Goal: Information Seeking & Learning: Learn about a topic

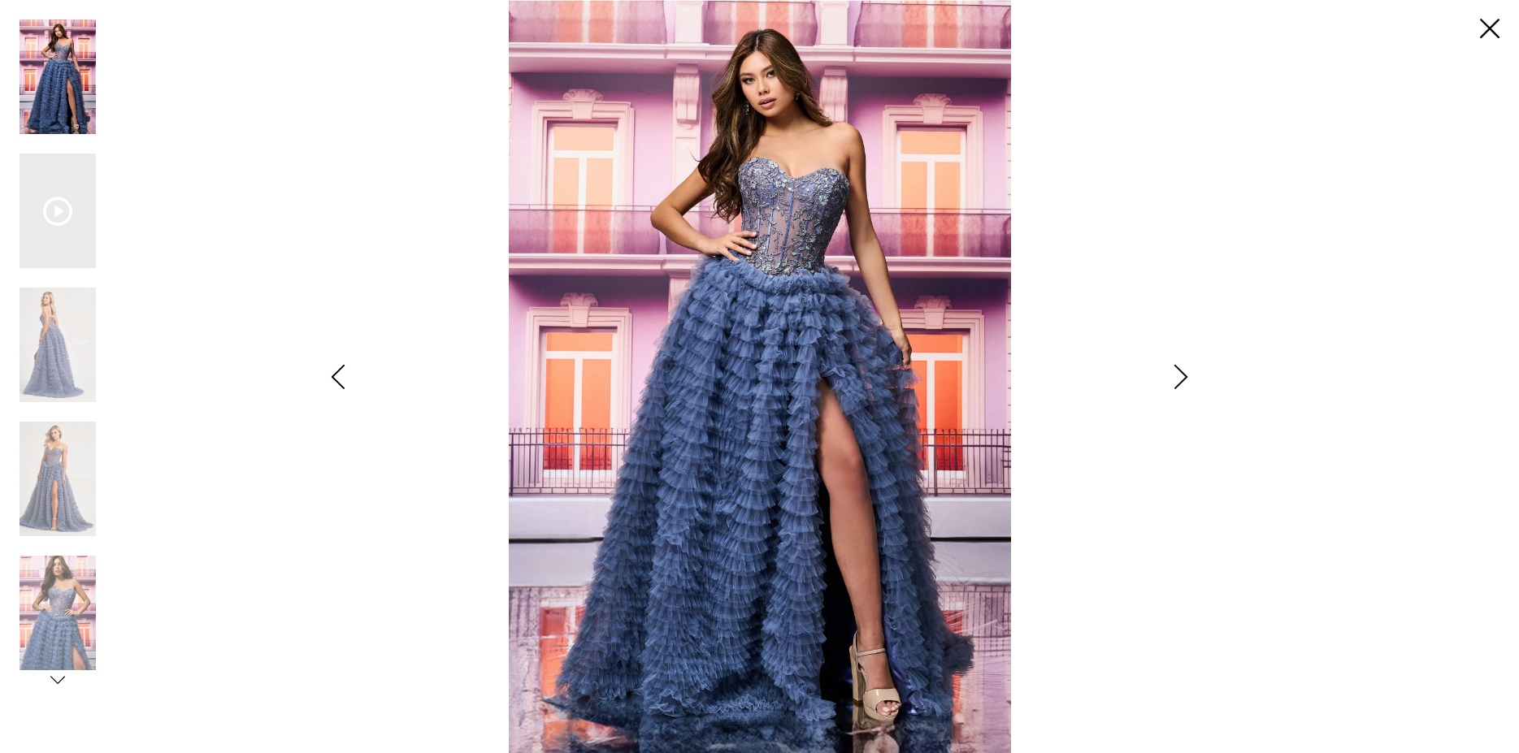
click at [1172, 379] on icon "Style CL8170 Colette by Daphne Views dialog" at bounding box center [1180, 377] width 41 height 24
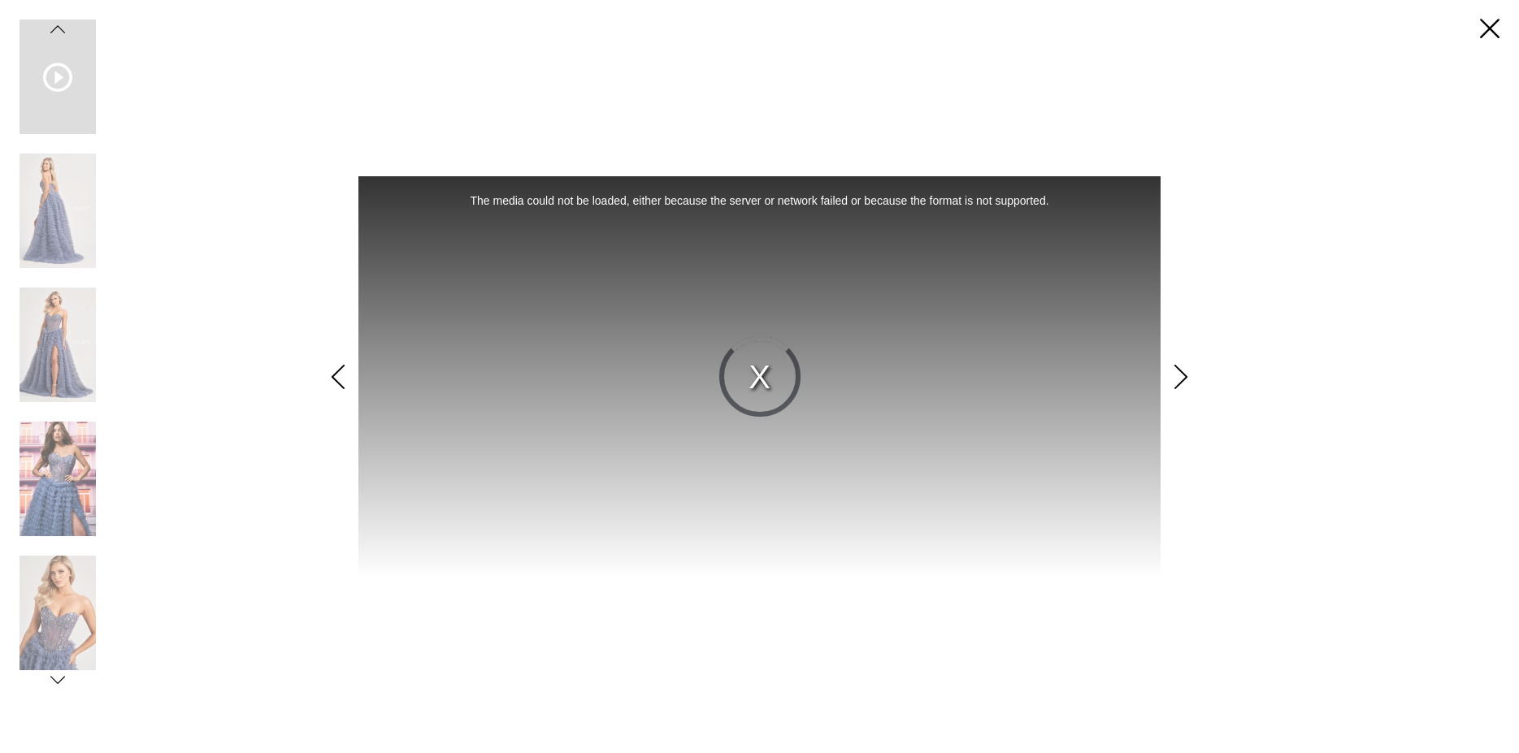
click at [1172, 379] on icon "Style CL8170 Colette by Daphne Views dialog" at bounding box center [1180, 377] width 41 height 24
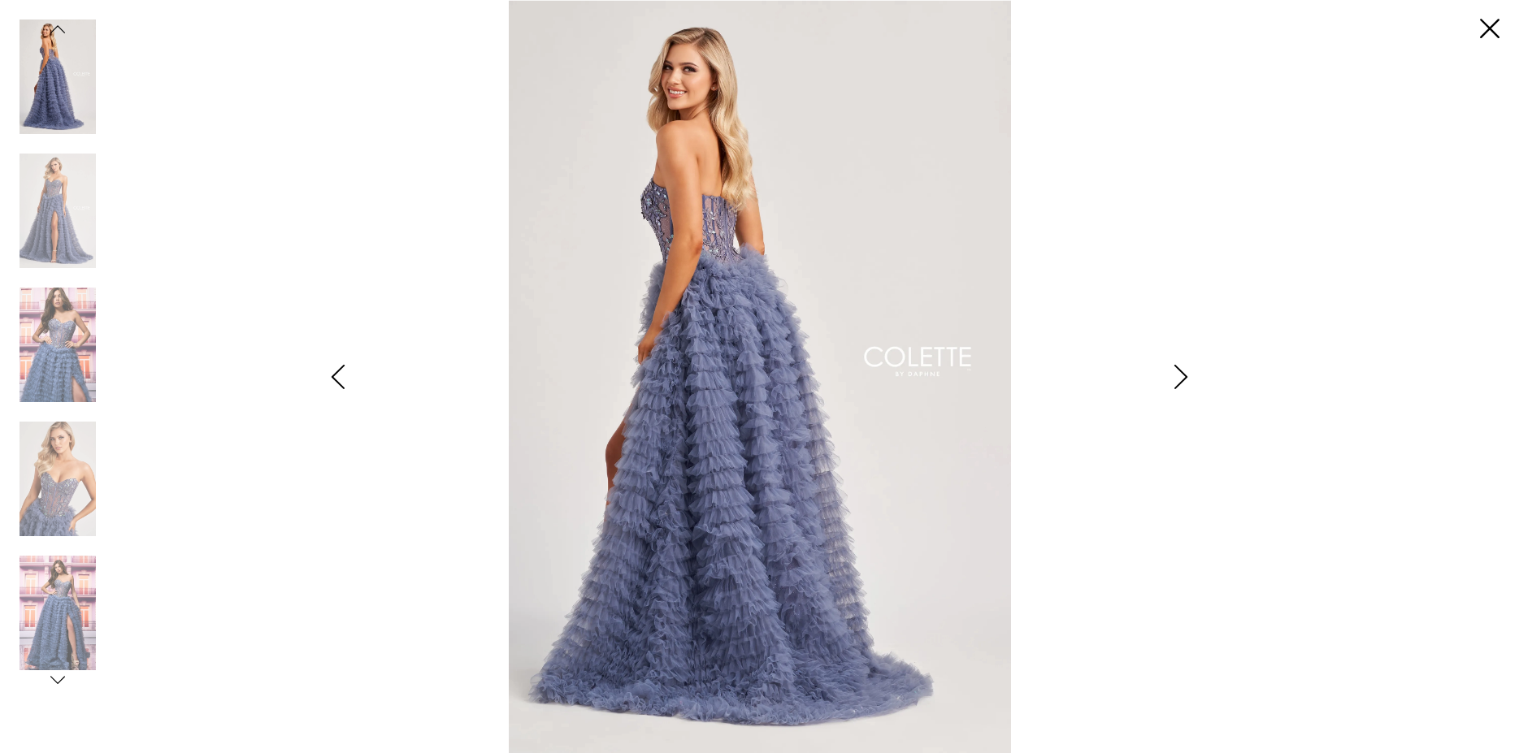
click at [1173, 379] on icon "Style CL8170 Colette by Daphne Views dialog" at bounding box center [1180, 377] width 41 height 24
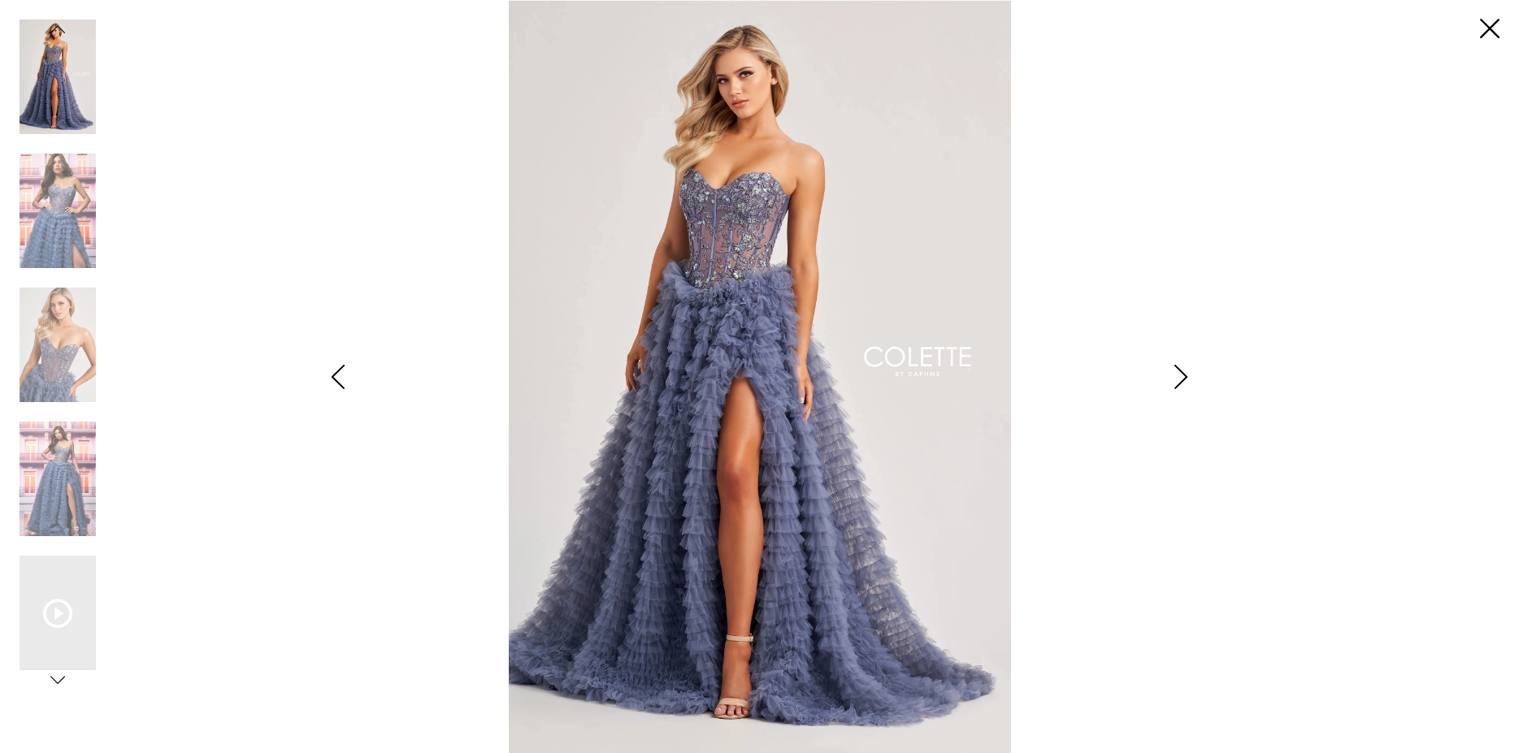
click at [1173, 379] on icon "Style CL8170 Colette by Daphne Views dialog" at bounding box center [1180, 377] width 41 height 24
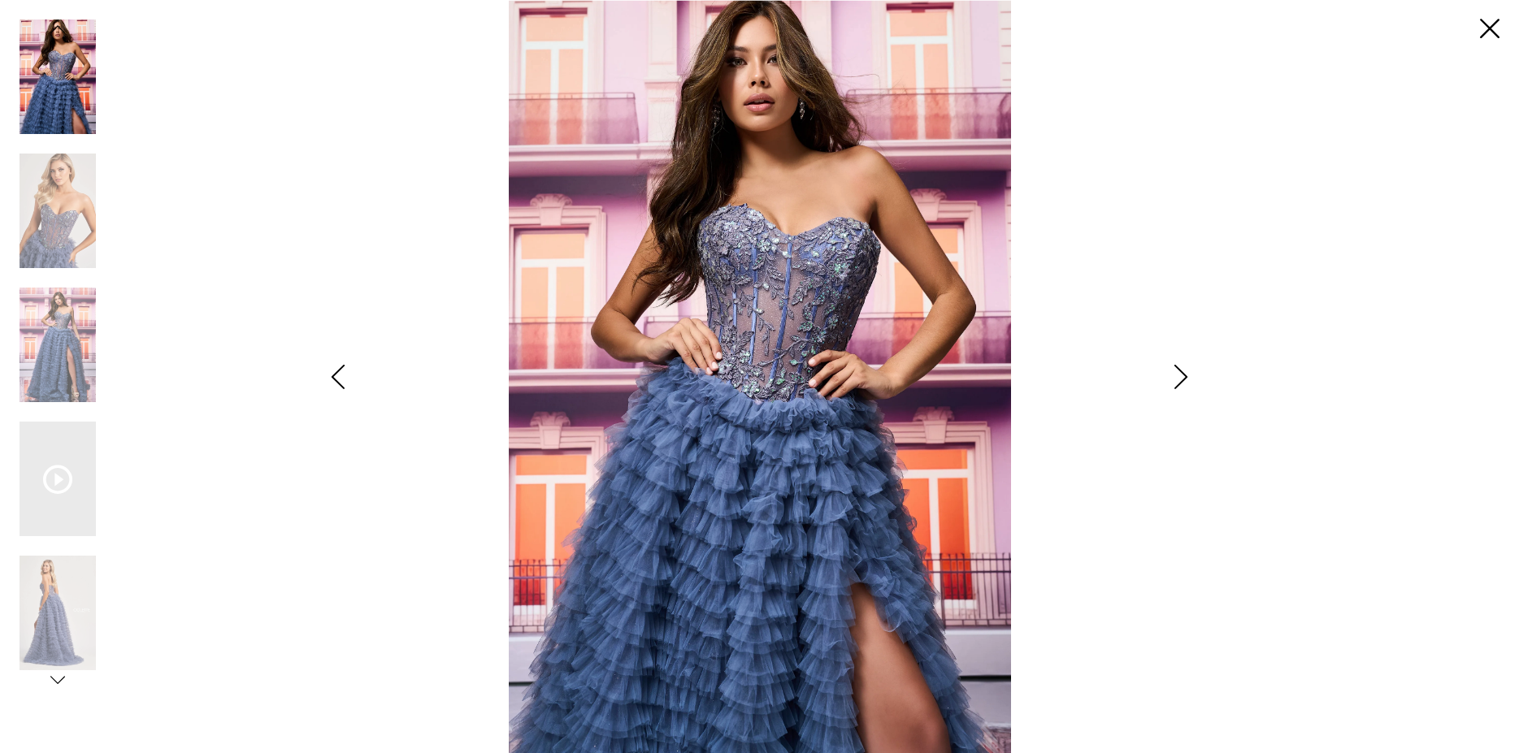
click at [1264, 623] on div "**********" at bounding box center [759, 376] width 1480 height 753
click at [1179, 372] on icon "Style CL8170 Colette by Daphne Views dialog" at bounding box center [1180, 377] width 41 height 24
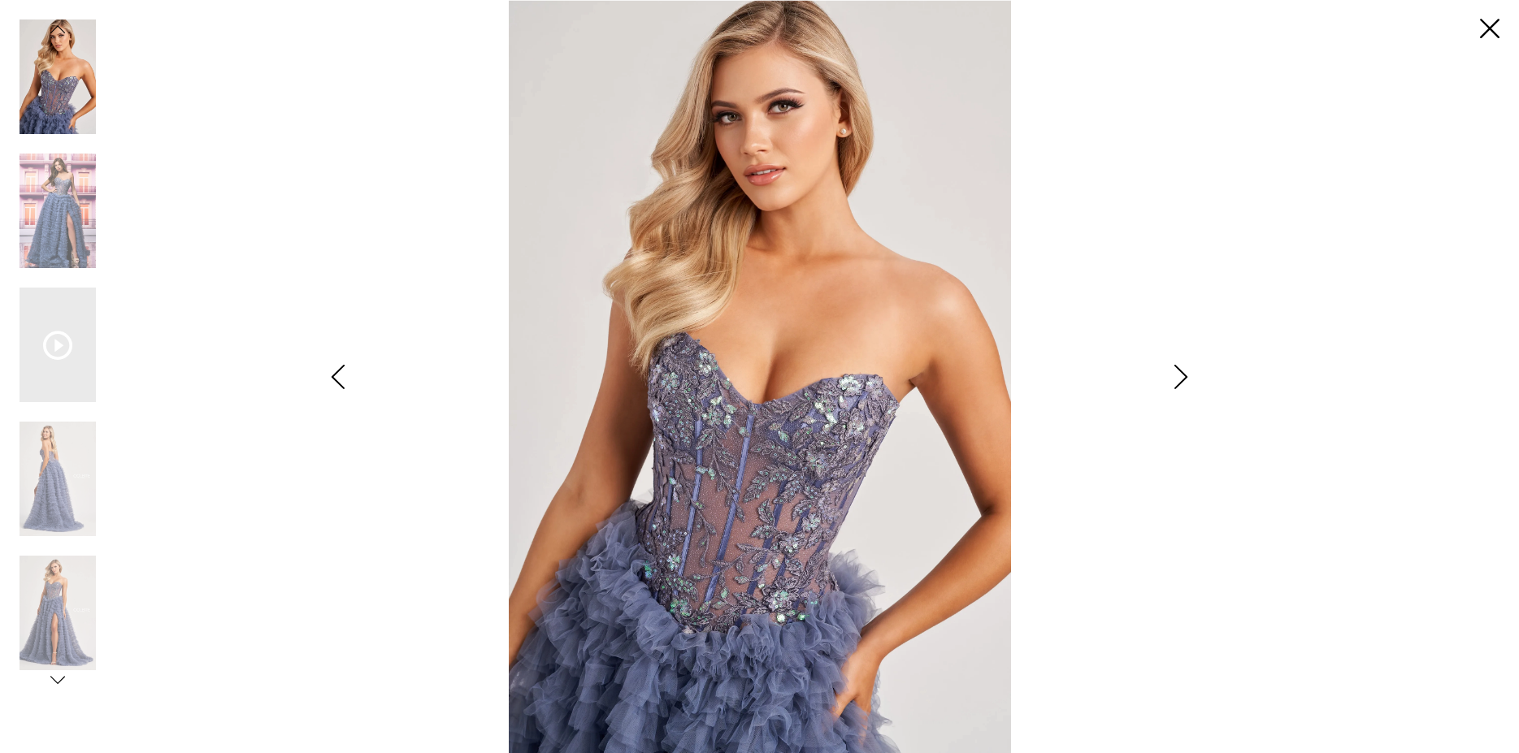
click at [1179, 372] on icon "Style CL8170 Colette by Daphne Views dialog" at bounding box center [1180, 377] width 41 height 24
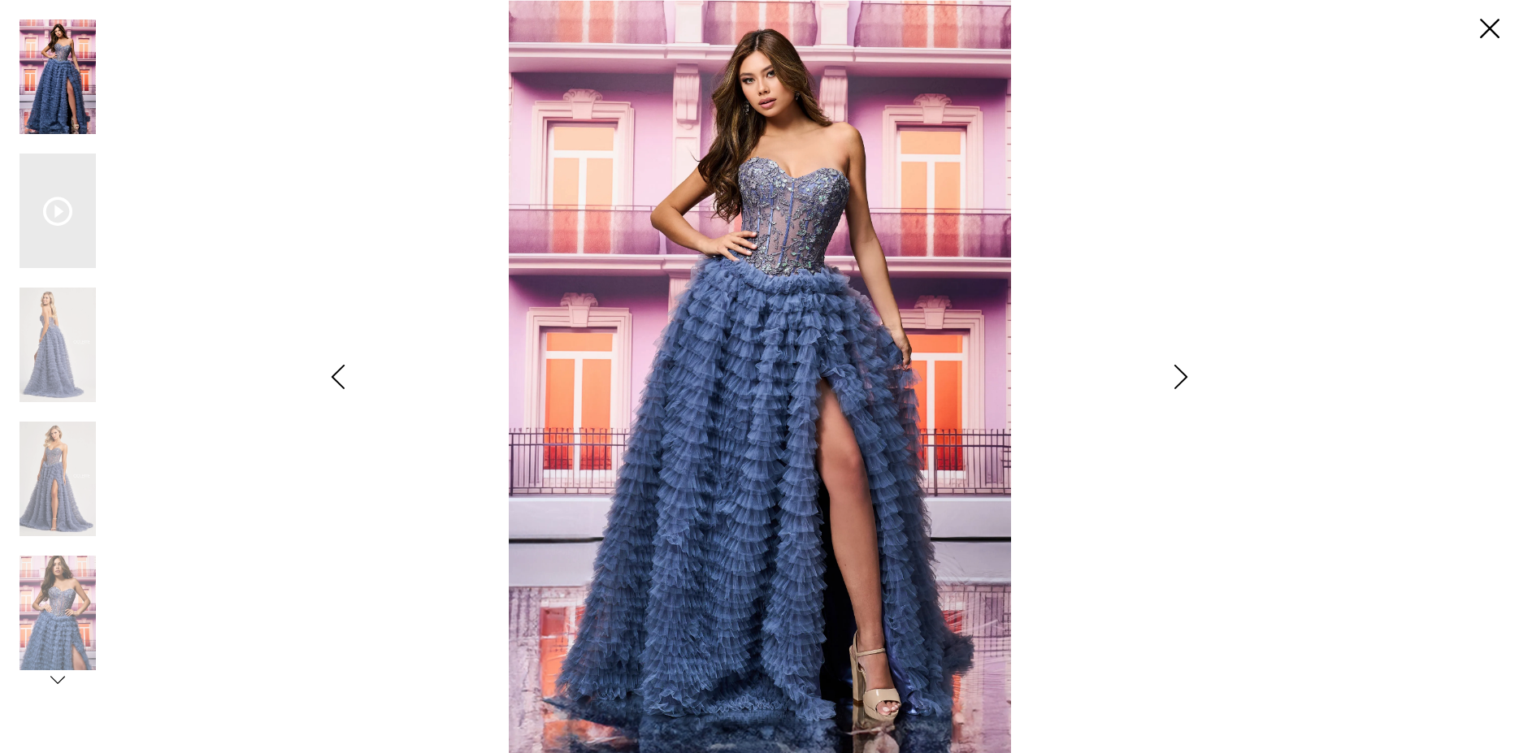
click at [1179, 372] on icon "Style CL8170 Colette by Daphne Views dialog" at bounding box center [1180, 377] width 41 height 24
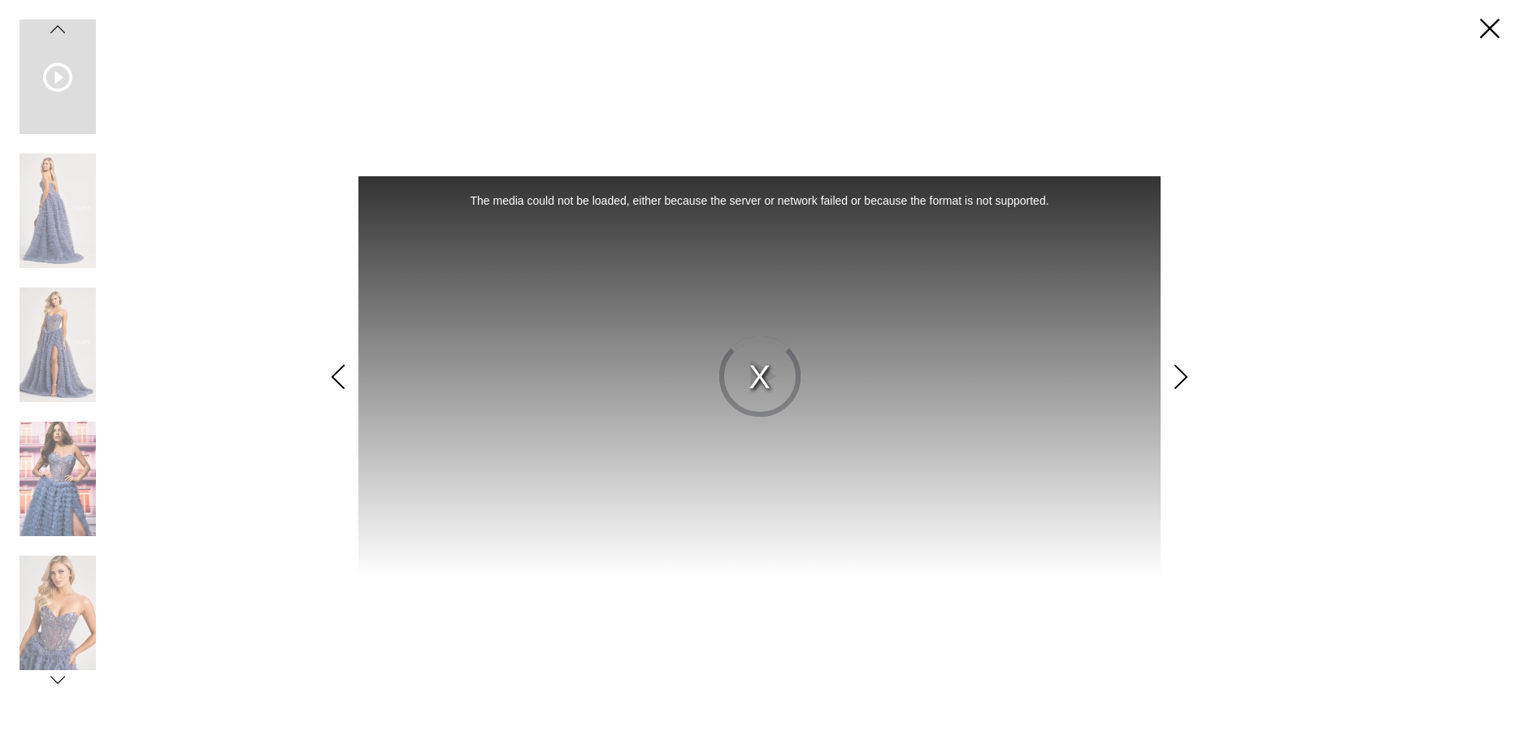
click at [1179, 372] on icon "Style CL8170 Colette by Daphne Views dialog" at bounding box center [1180, 377] width 41 height 24
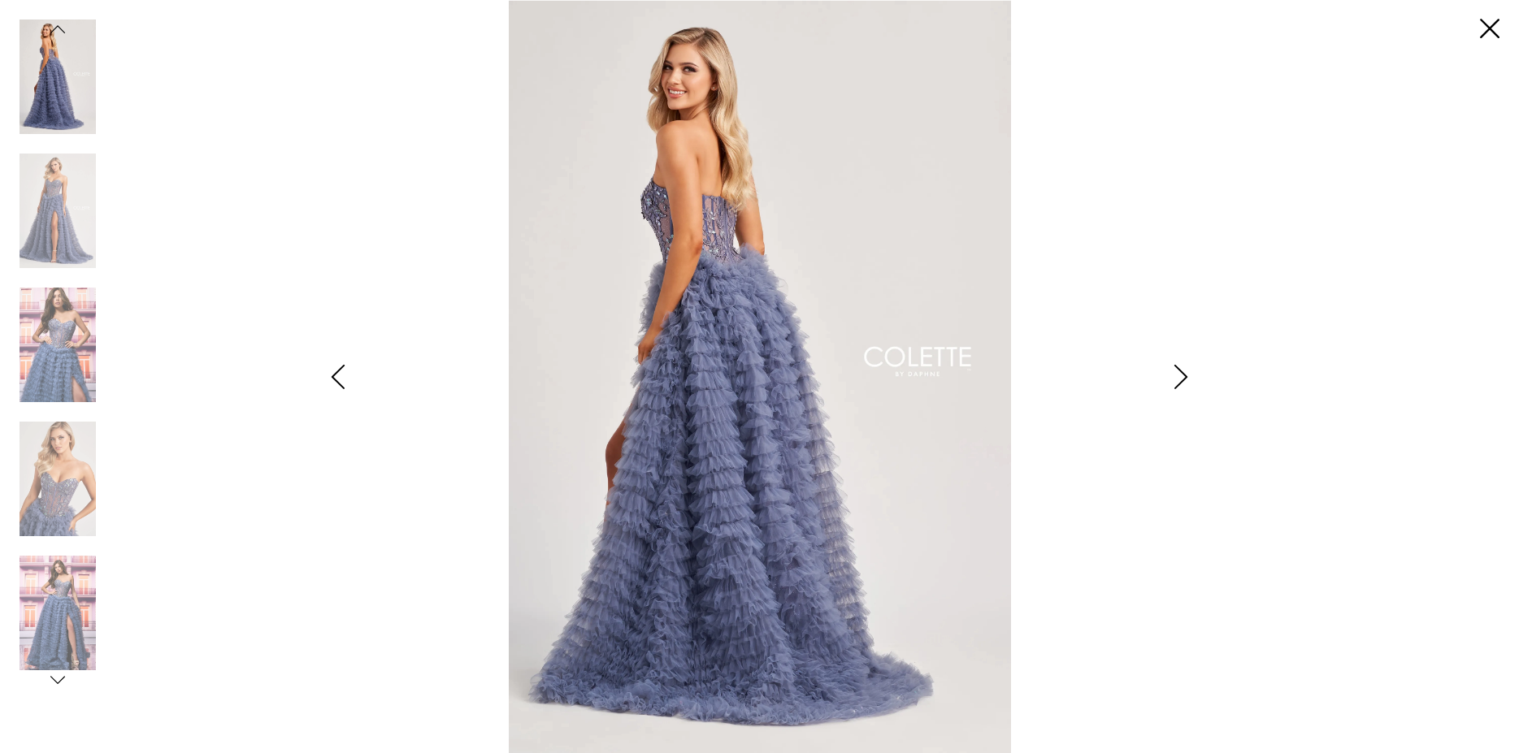
click at [1179, 372] on icon "Style CL8170 Colette by Daphne Views dialog" at bounding box center [1180, 377] width 41 height 24
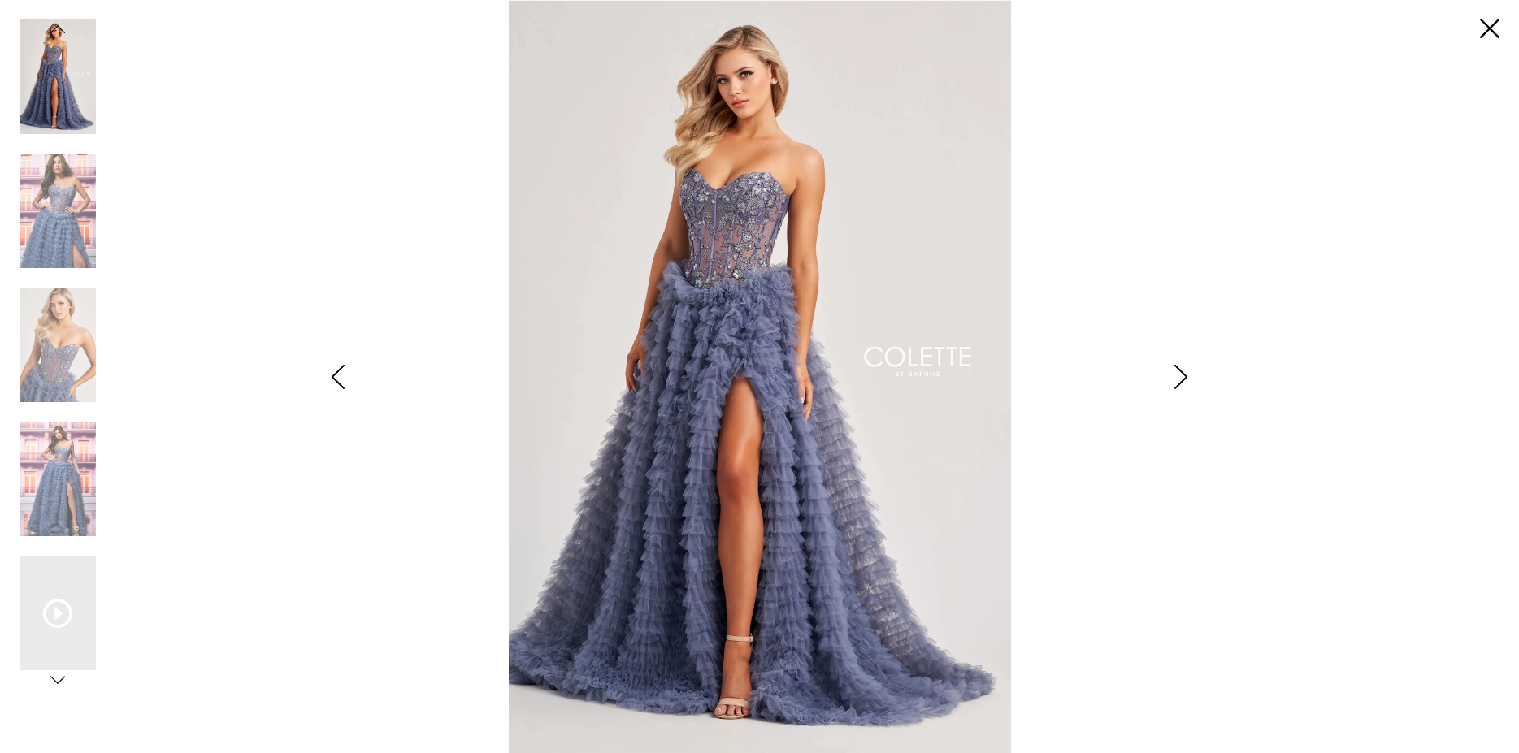
click at [1179, 372] on icon "Style CL8170 Colette by Daphne Views dialog" at bounding box center [1180, 377] width 41 height 24
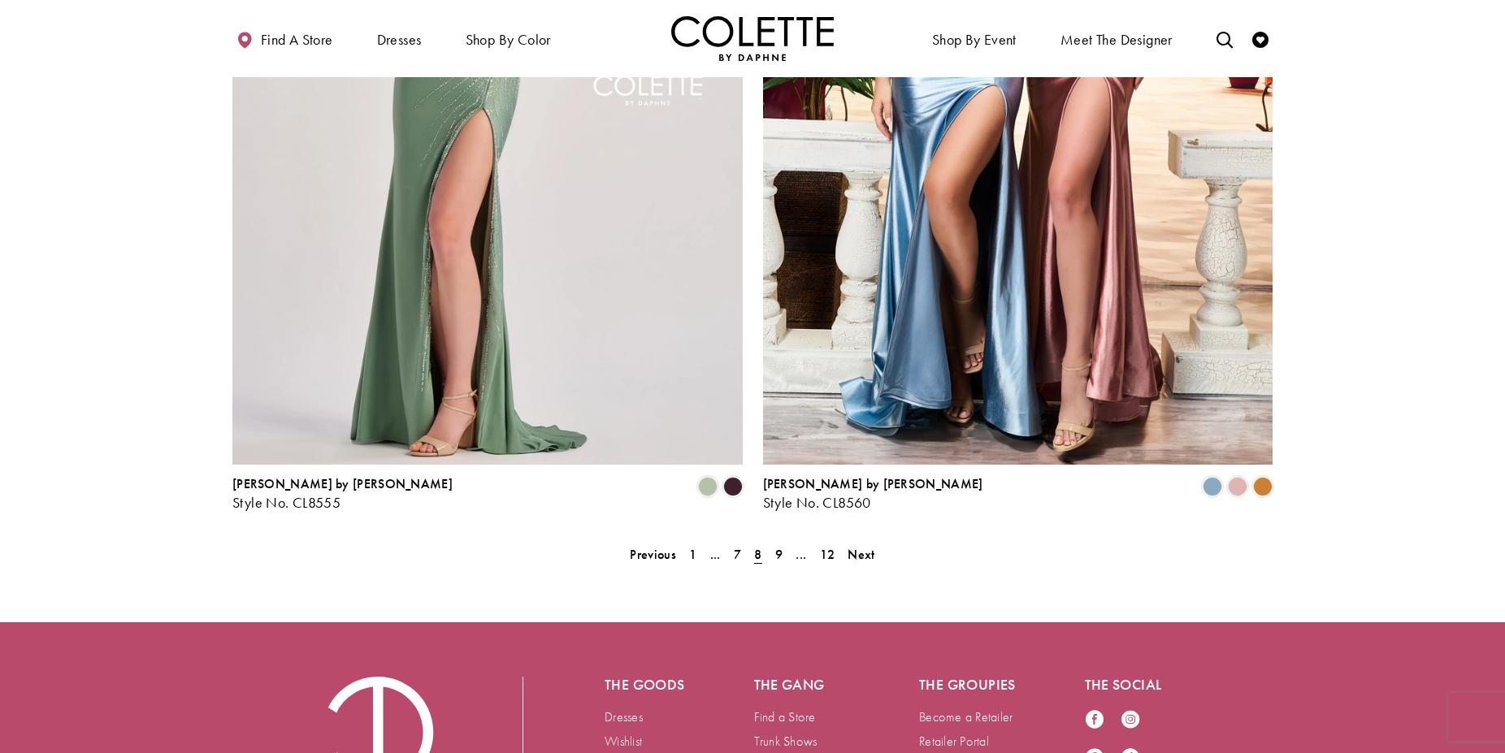
scroll to position [3181, 0]
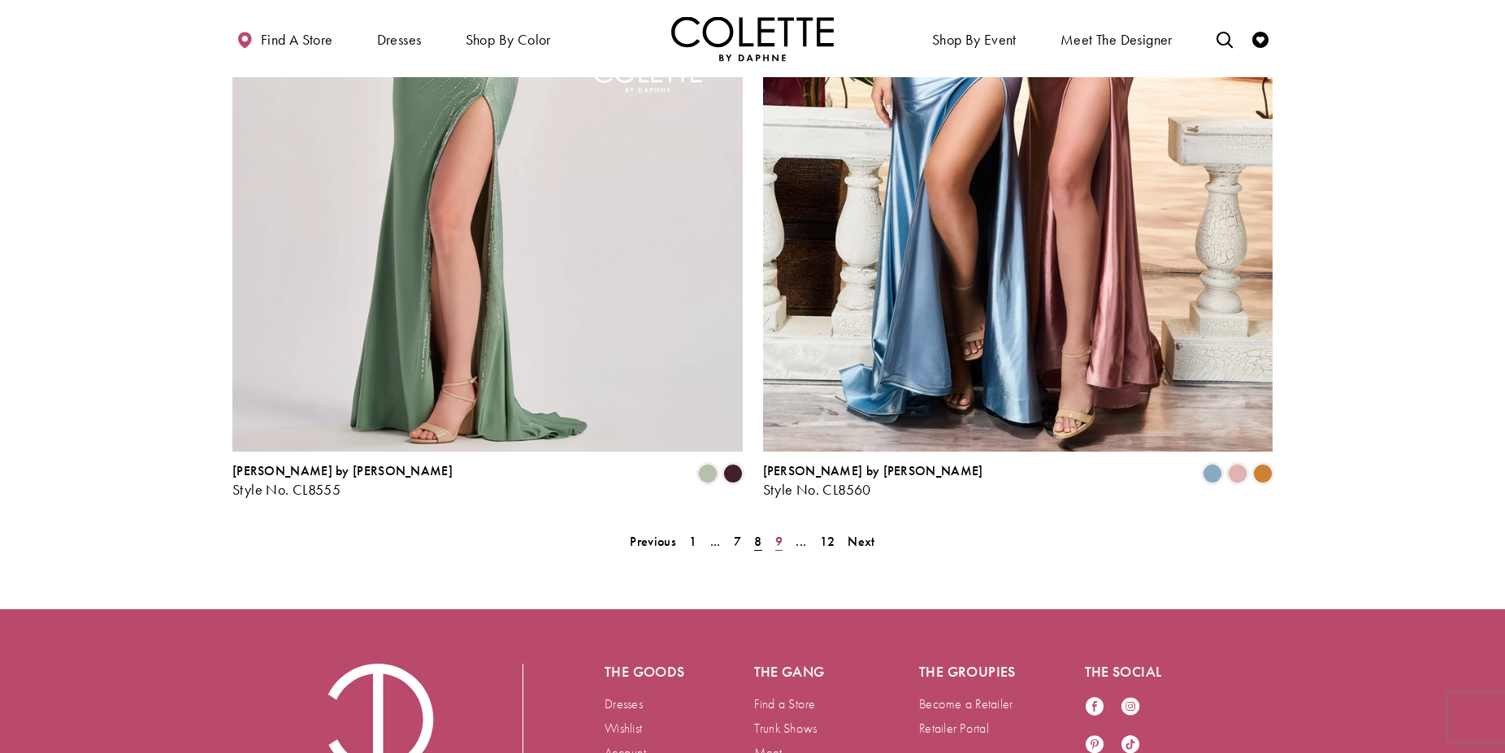
click at [778, 533] on span "9" at bounding box center [778, 541] width 7 height 17
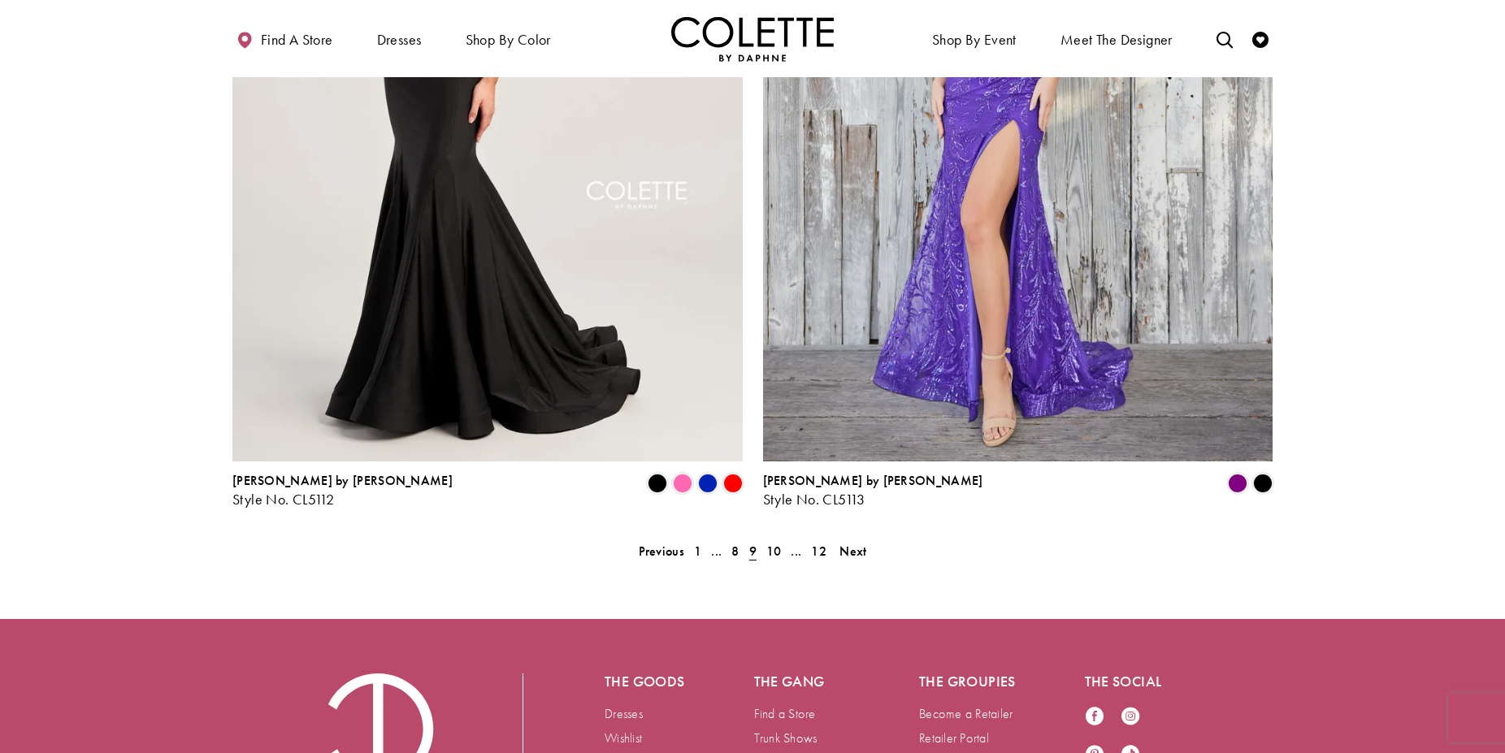
scroll to position [3181, 0]
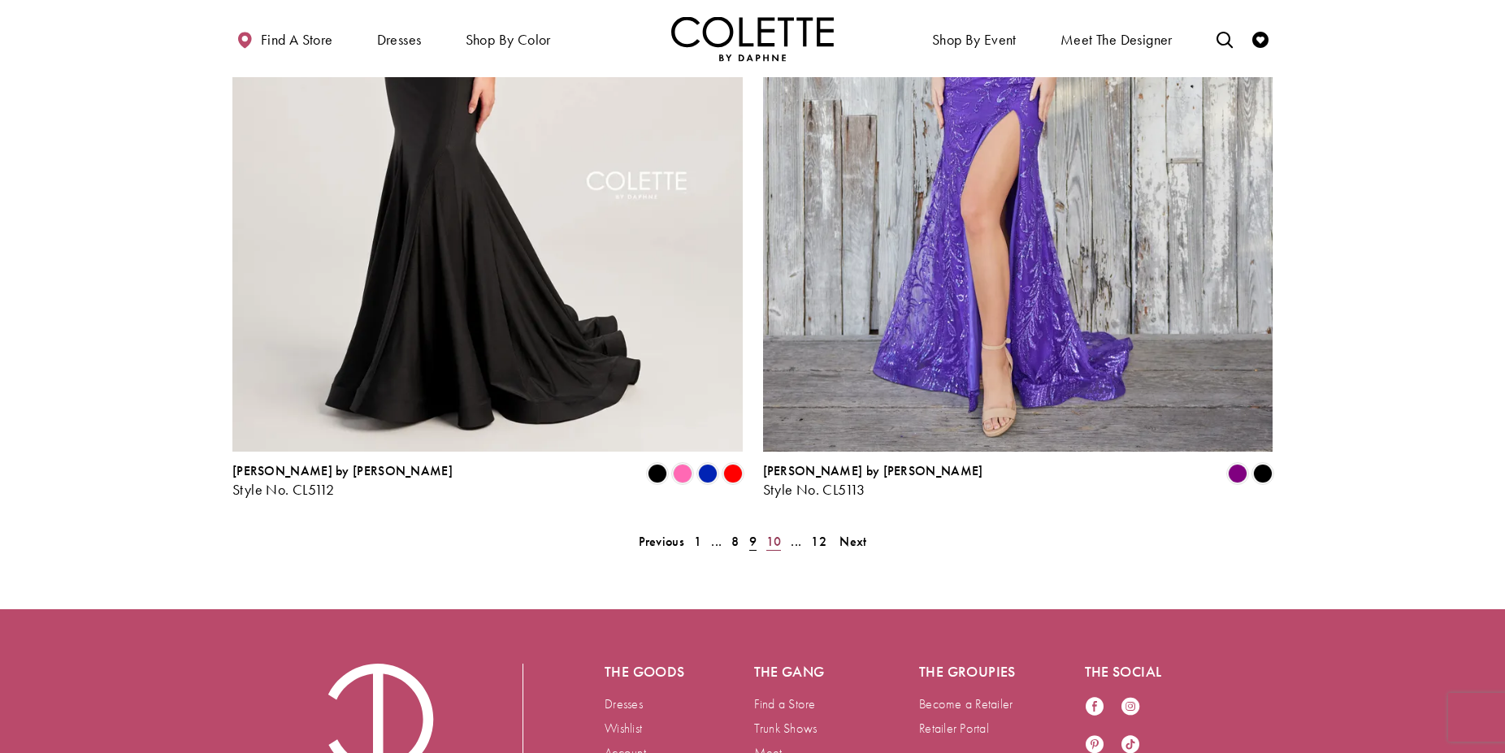
click at [773, 533] on span "10" at bounding box center [773, 541] width 15 height 17
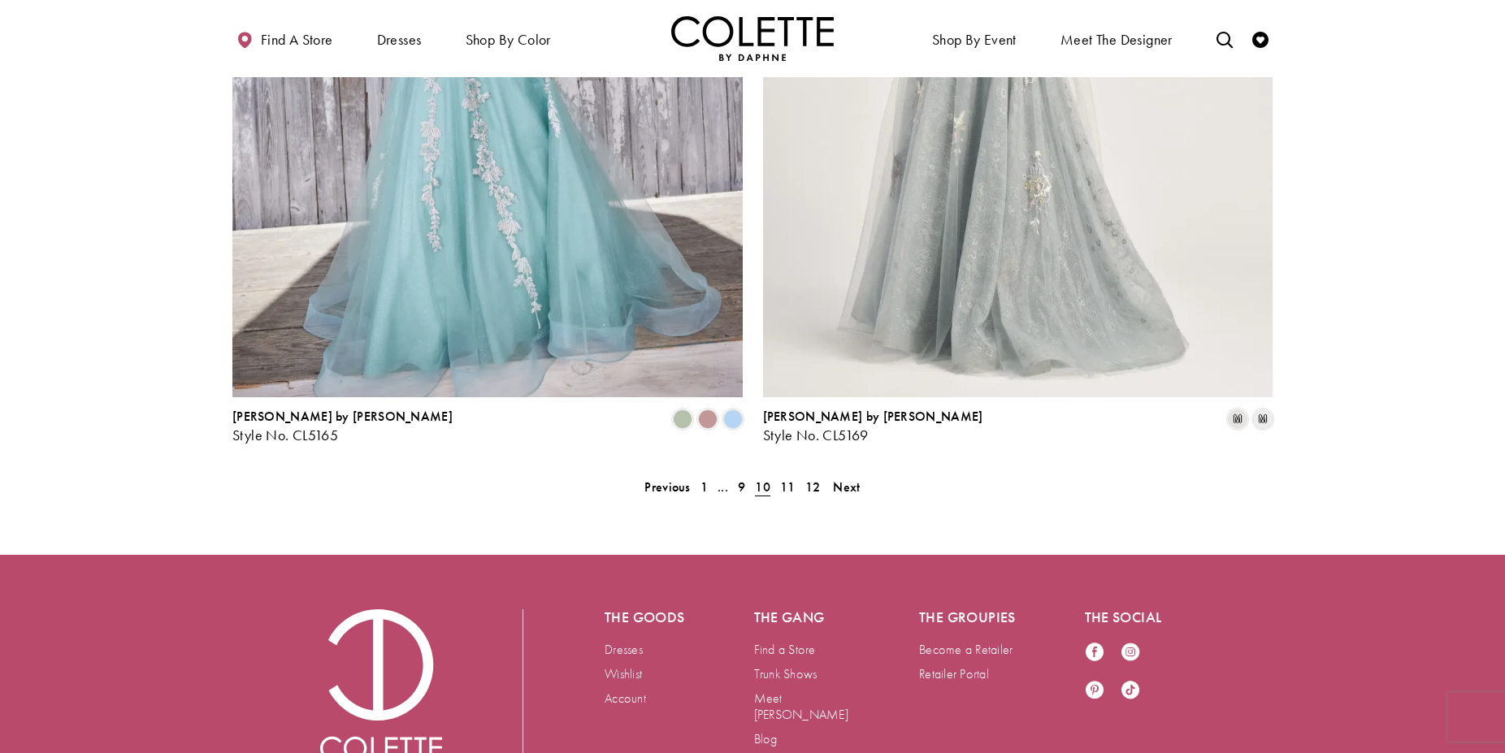
scroll to position [3259, 0]
